Goal: Information Seeking & Learning: Learn about a topic

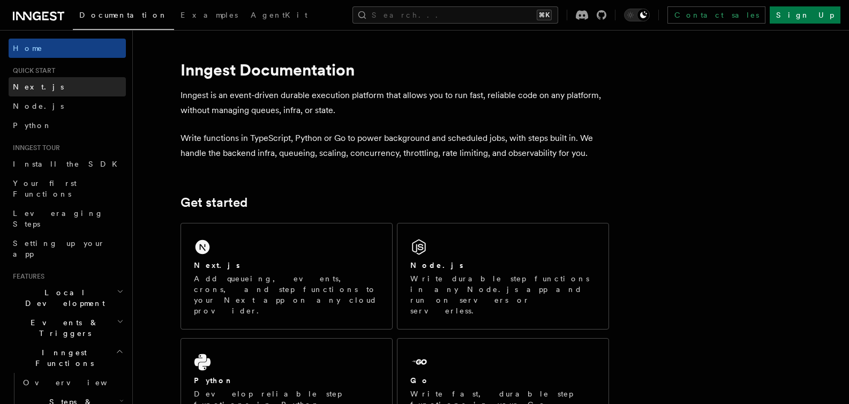
click at [30, 87] on span "Next.js" at bounding box center [38, 87] width 51 height 9
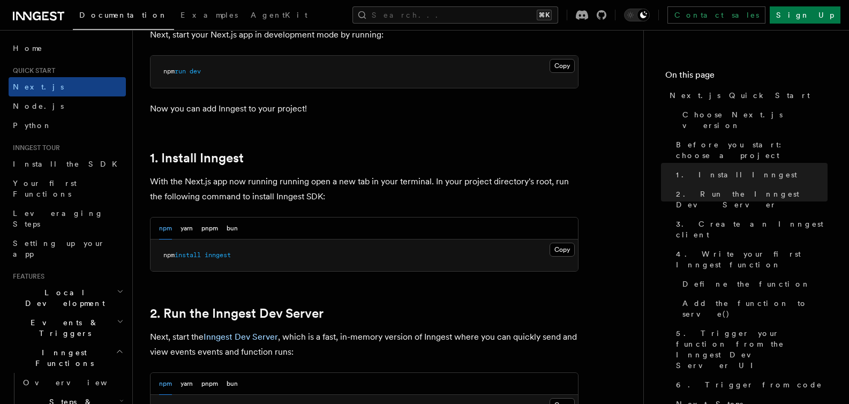
scroll to position [140, 0]
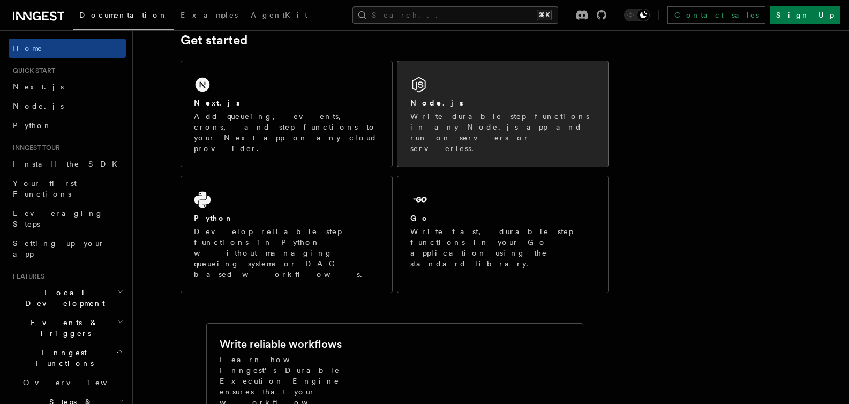
scroll to position [180, 0]
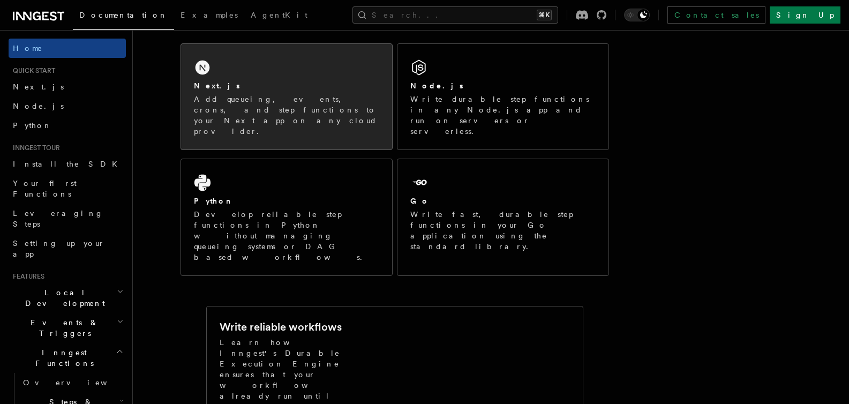
click at [337, 84] on div "Next.js" at bounding box center [286, 85] width 185 height 11
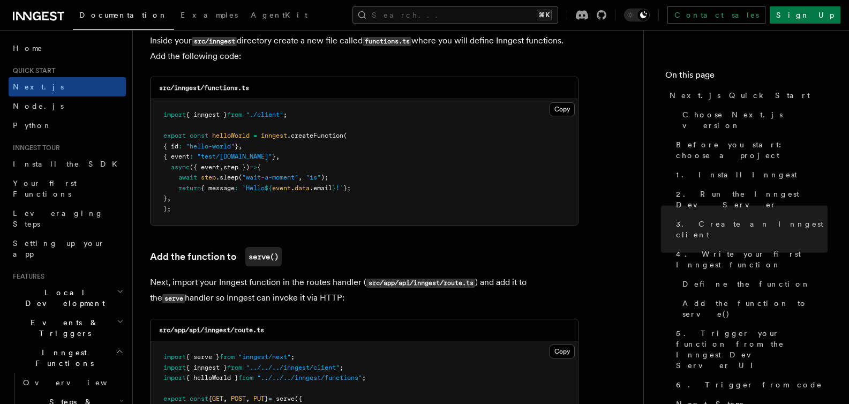
scroll to position [1975, 0]
